Goal: Task Accomplishment & Management: Manage account settings

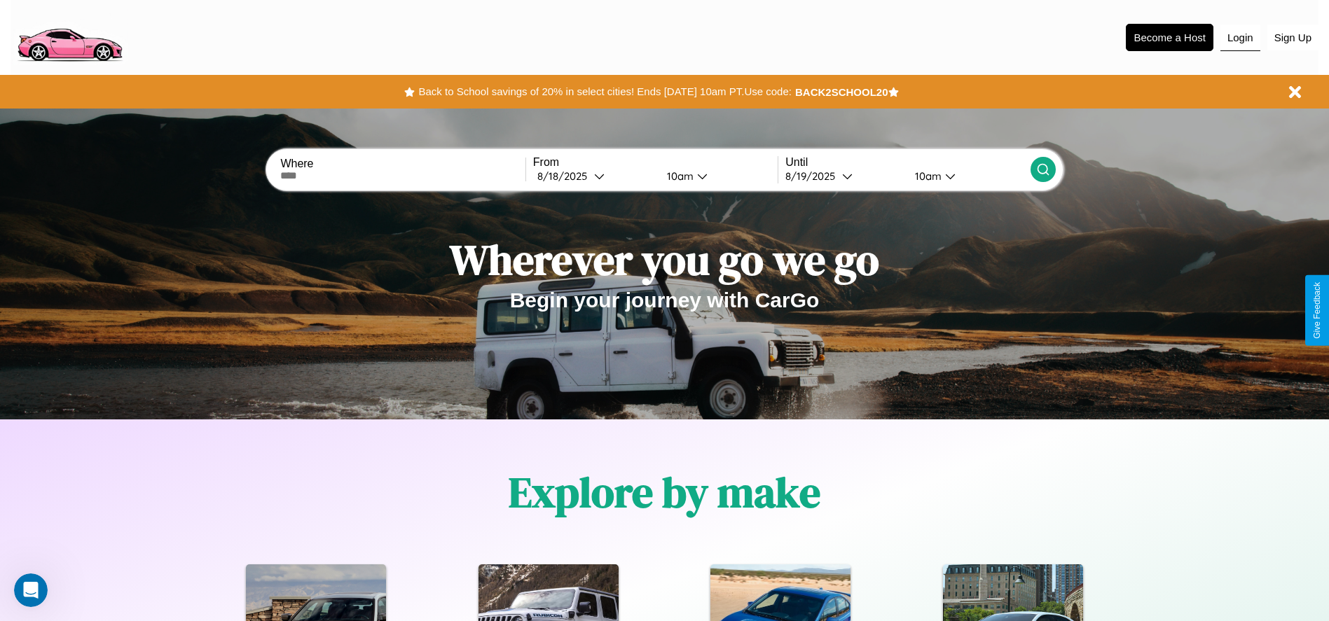
click at [1240, 37] on button "Login" at bounding box center [1240, 38] width 40 height 27
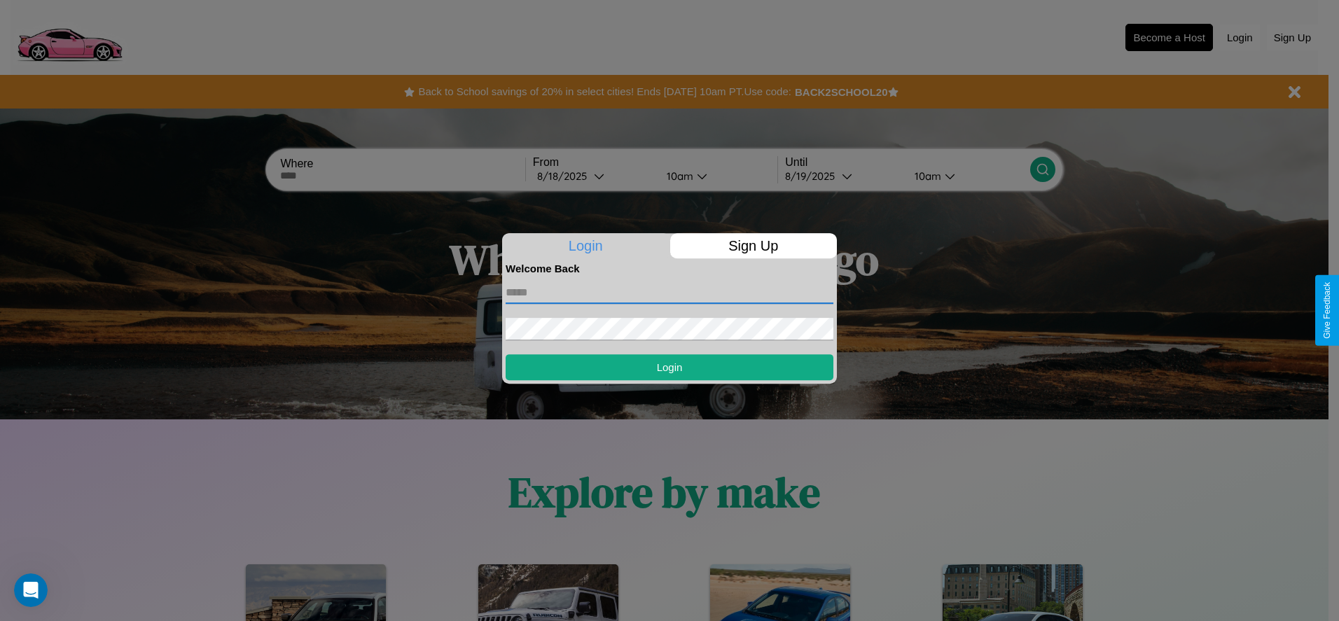
click at [670, 292] on input "text" at bounding box center [670, 293] width 328 height 22
type input "**********"
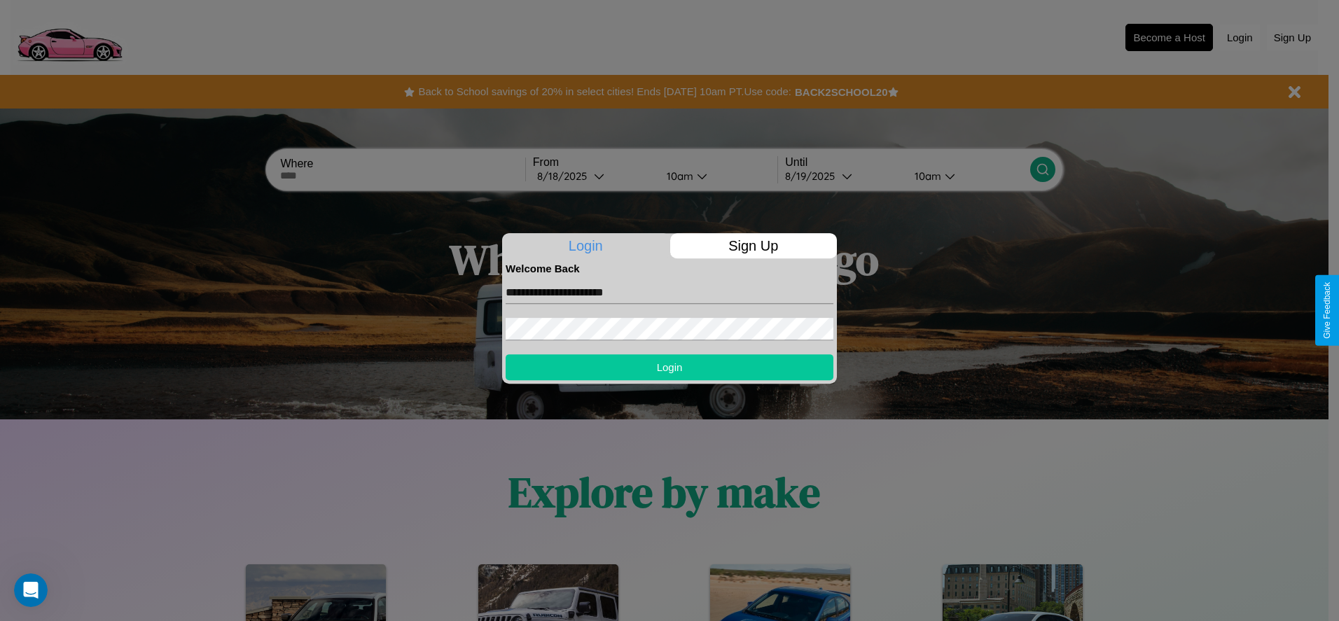
click at [670, 367] on button "Login" at bounding box center [670, 367] width 328 height 26
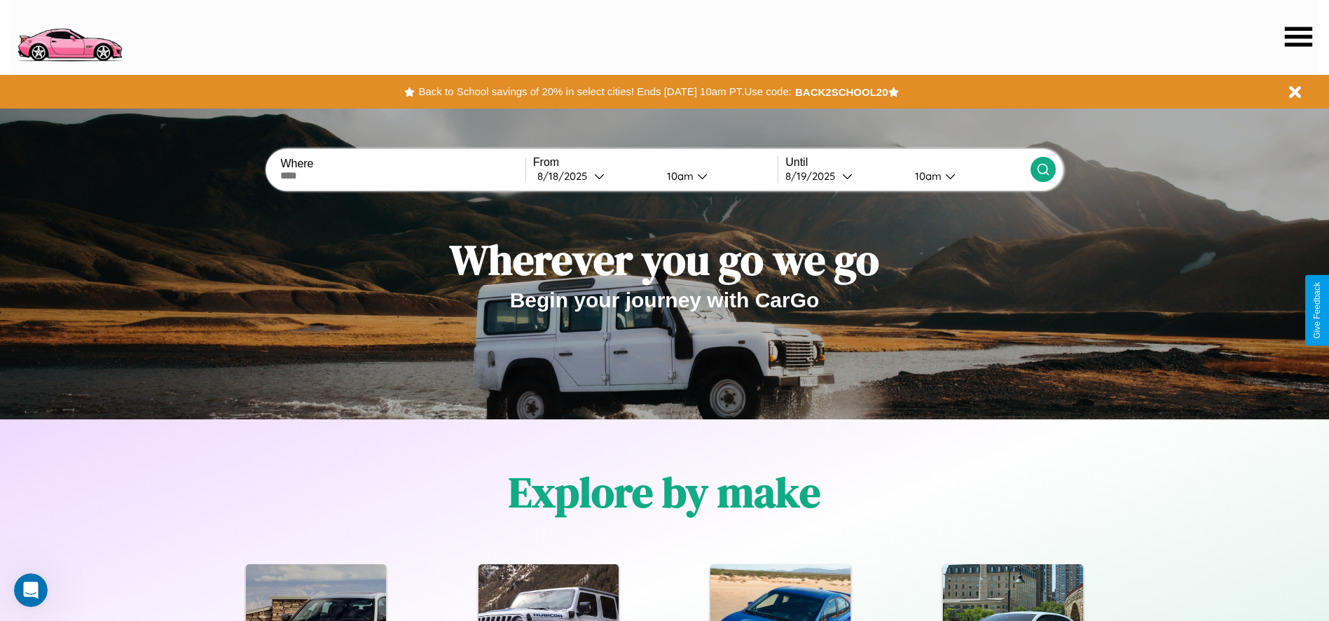
click at [1298, 36] on icon at bounding box center [1298, 37] width 27 height 20
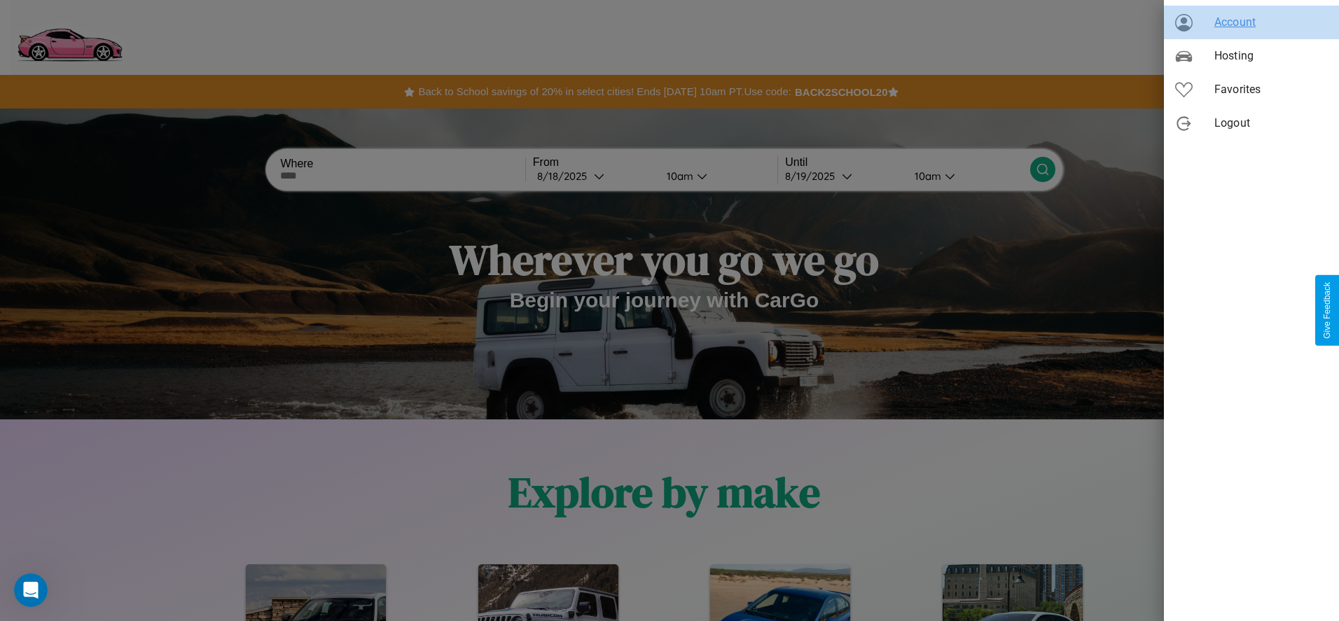
click at [1252, 22] on span "Account" at bounding box center [1270, 22] width 113 height 17
